Goal: Information Seeking & Learning: Learn about a topic

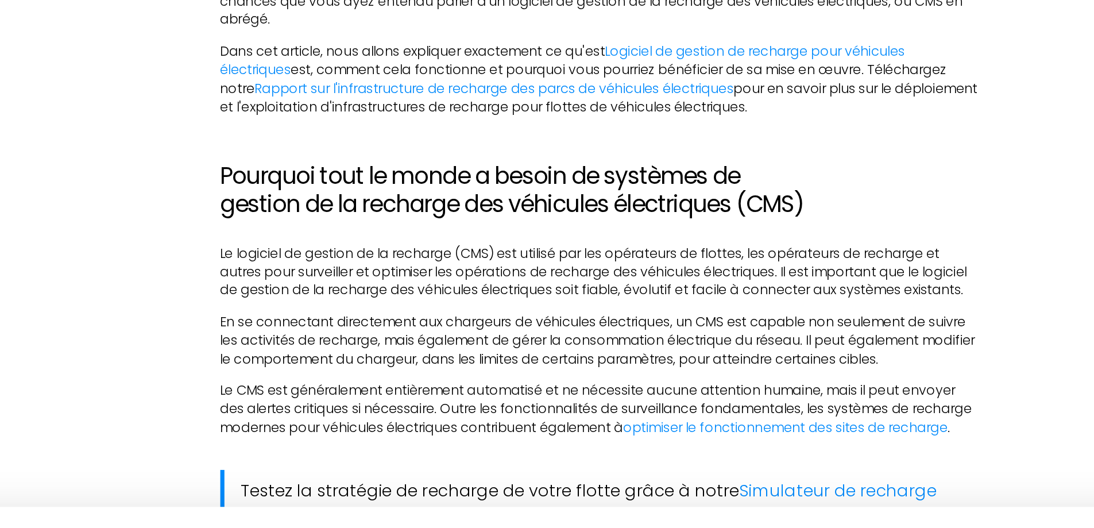
scroll to position [826, 0]
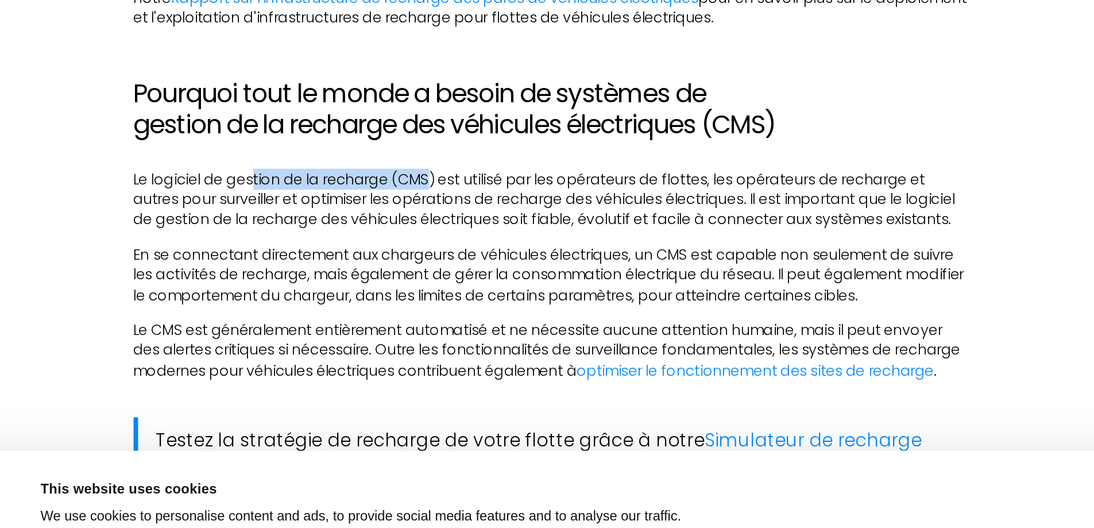
drag, startPoint x: 361, startPoint y: 262, endPoint x: 473, endPoint y: 264, distance: 112.0
click at [473, 264] on p "Le logiciel de gestion de la recharge (CMS) est utilisé par les opérateurs de f…" at bounding box center [547, 275] width 528 height 38
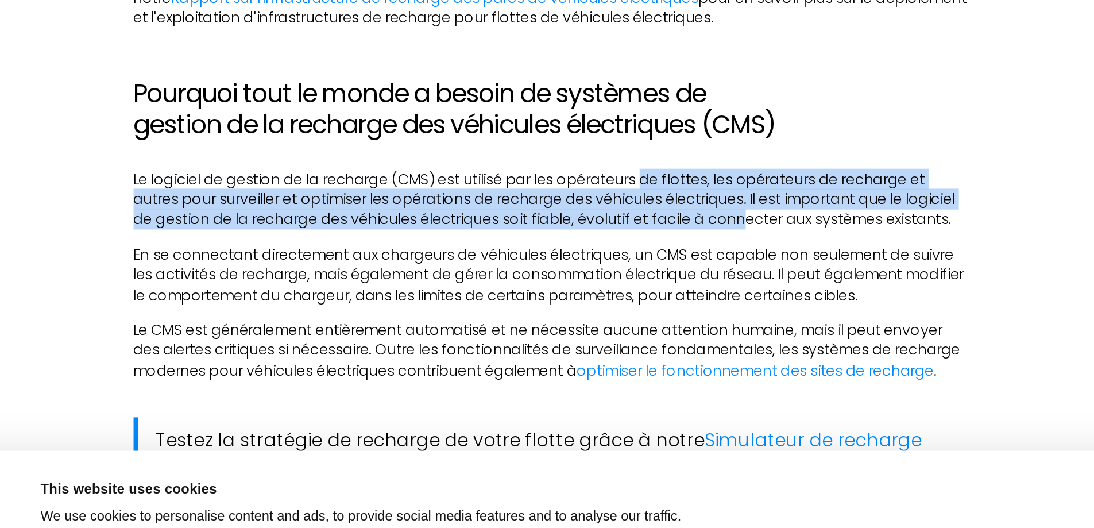
drag, startPoint x: 612, startPoint y: 267, endPoint x: 710, endPoint y: 283, distance: 99.4
click at [710, 283] on p "Le logiciel de gestion de la recharge (CMS) est utilisé par les opérateurs de f…" at bounding box center [547, 275] width 528 height 38
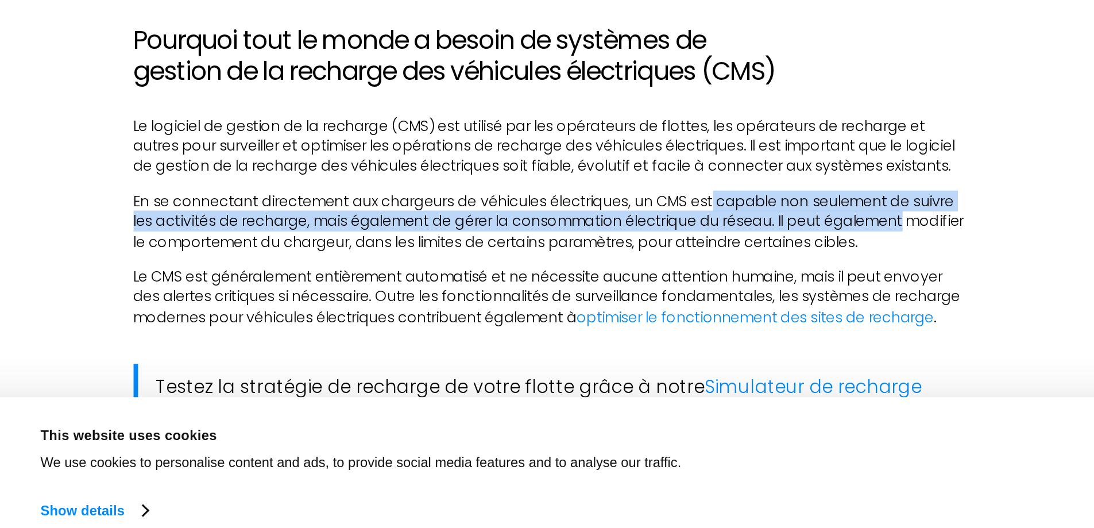
drag, startPoint x: 655, startPoint y: 320, endPoint x: 832, endPoint y: 331, distance: 177.7
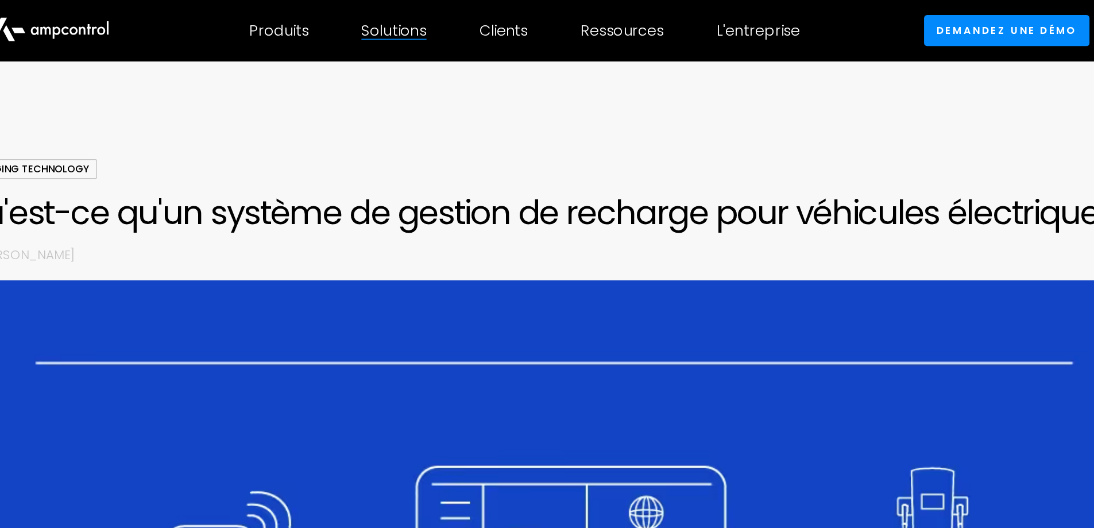
scroll to position [0, 0]
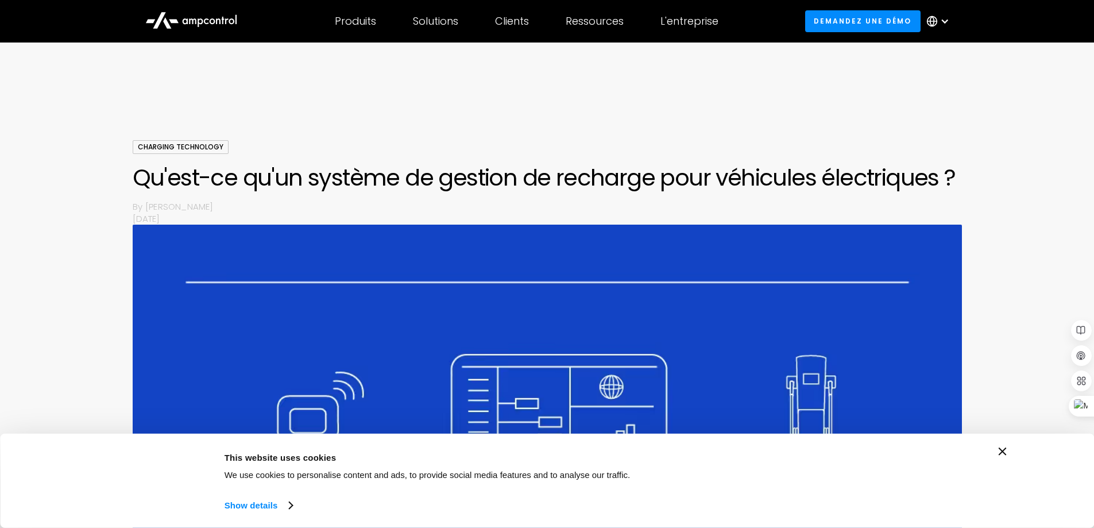
click at [1004, 456] on div "Consent Details [#IABV2SETTINGS#] About This website uses cookies We use cookie…" at bounding box center [547, 480] width 919 height 67
click at [1000, 451] on icon "Close banner" at bounding box center [1003, 451] width 8 height 8
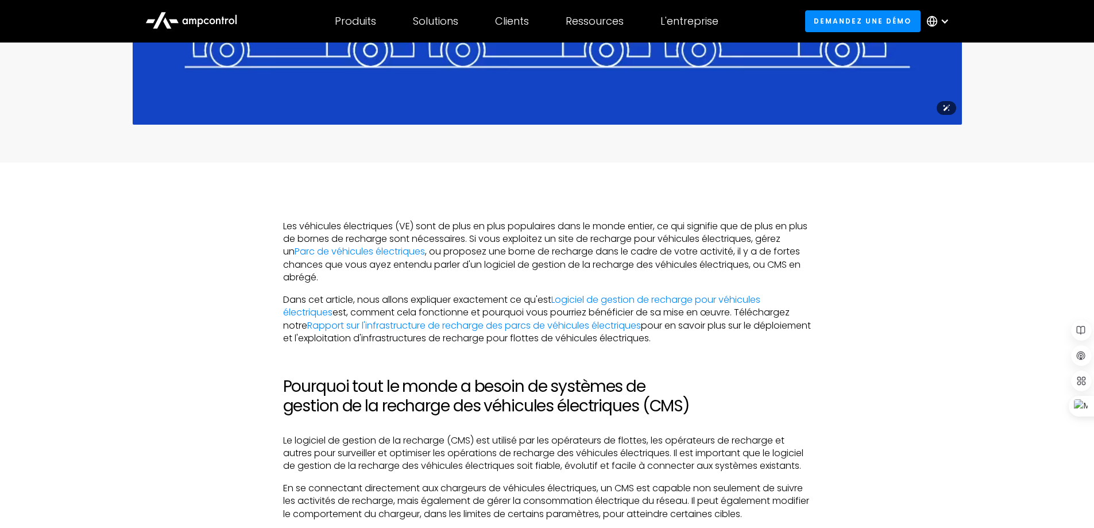
scroll to position [636, 0]
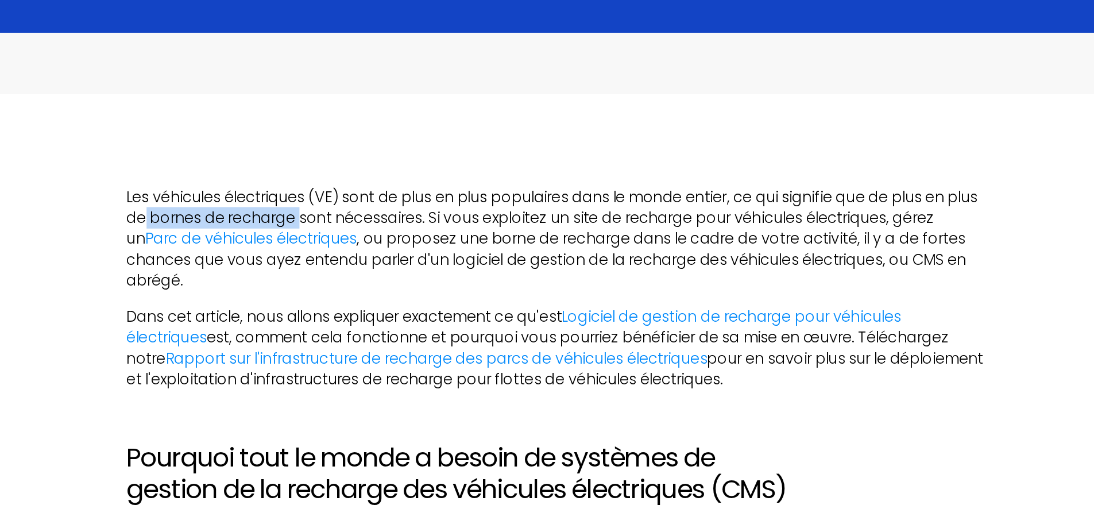
drag, startPoint x: 411, startPoint y: 253, endPoint x: 314, endPoint y: 254, distance: 97.0
click at [314, 254] on p "Les véhicules électriques (VE) sont de plus en plus populaires dans le monde en…" at bounding box center [547, 263] width 528 height 64
click at [406, 252] on p "Les véhicules électriques (VE) sont de plus en plus populaires dans le monde en…" at bounding box center [547, 263] width 528 height 64
drag, startPoint x: 409, startPoint y: 251, endPoint x: 320, endPoint y: 253, distance: 89.0
click at [320, 253] on p "Les véhicules électriques (VE) sont de plus en plus populaires dans le monde en…" at bounding box center [547, 263] width 528 height 64
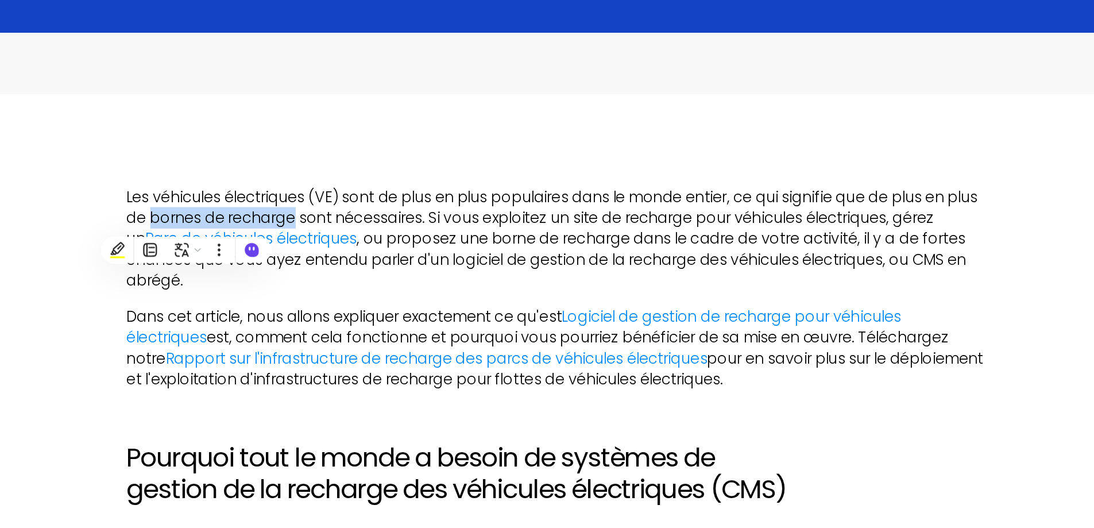
copy p "bornes de recharge"
click at [386, 238] on p "Les véhicules électriques (VE) sont de plus en plus populaires dans le monde en…" at bounding box center [547, 263] width 528 height 64
drag, startPoint x: 411, startPoint y: 252, endPoint x: 318, endPoint y: 249, distance: 92.5
click at [318, 249] on p "Les véhicules électriques (VE) sont de plus en plus populaires dans le monde en…" at bounding box center [547, 263] width 528 height 64
copy p "bornes de recharge"
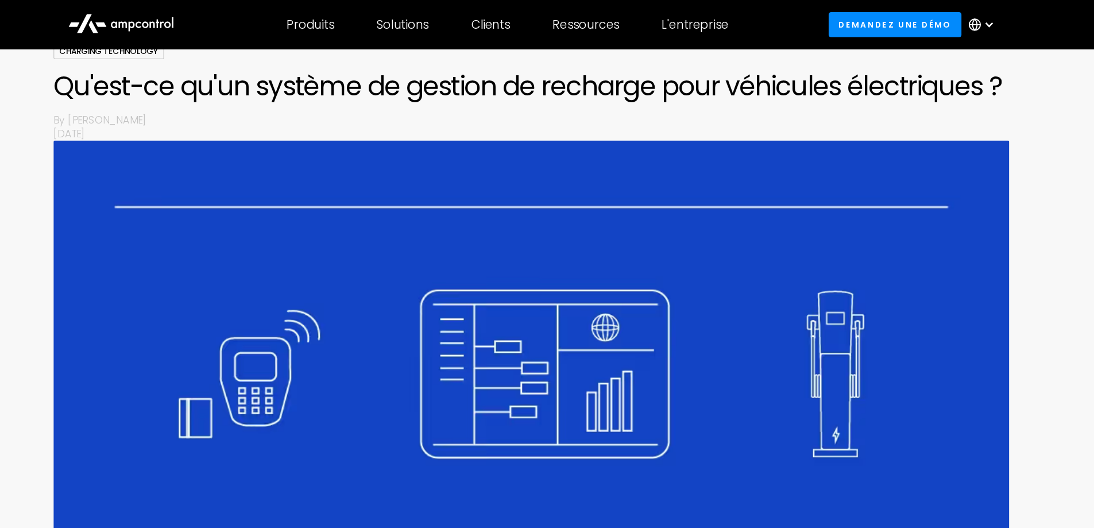
scroll to position [0, 0]
